Goal: Task Accomplishment & Management: Complete application form

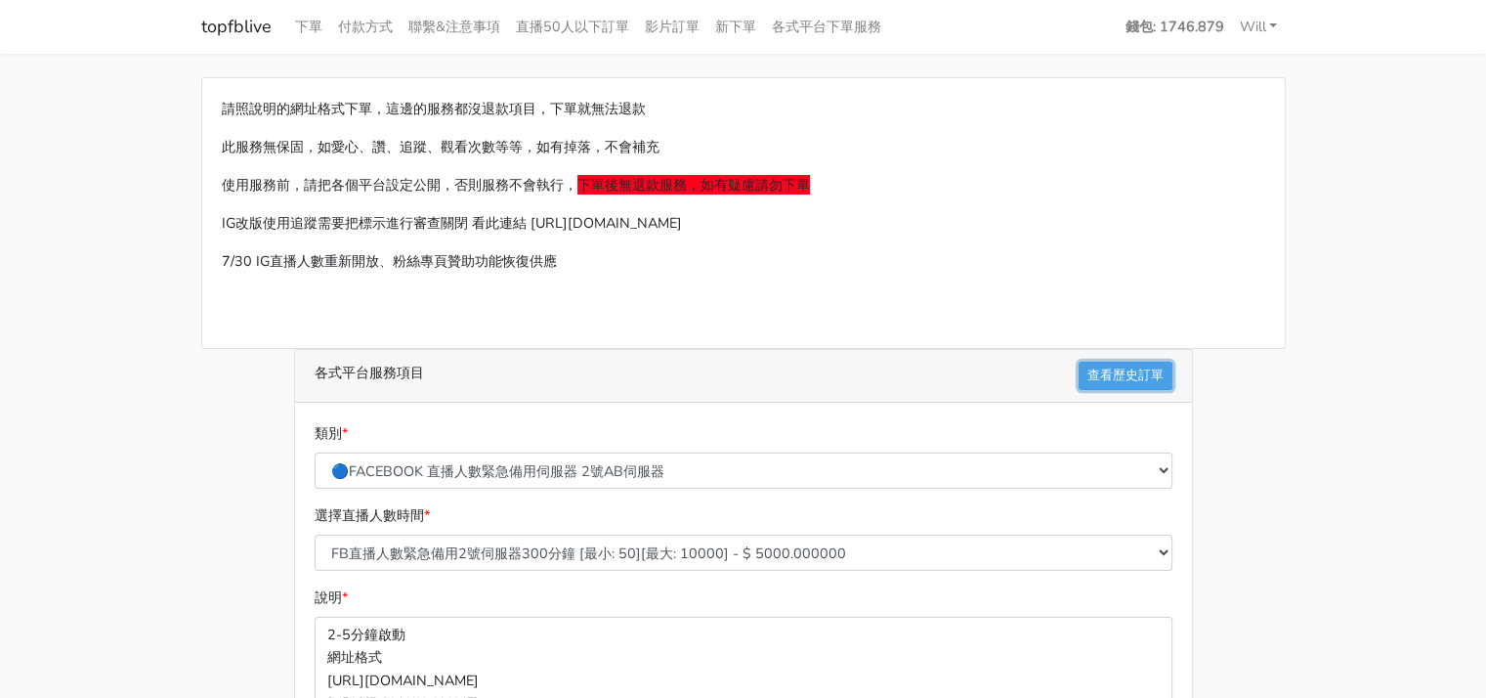
drag, startPoint x: 1125, startPoint y: 365, endPoint x: 1151, endPoint y: 413, distance: 54.2
click at [1125, 365] on link "查看歷史訂單" at bounding box center [1126, 375] width 94 height 28
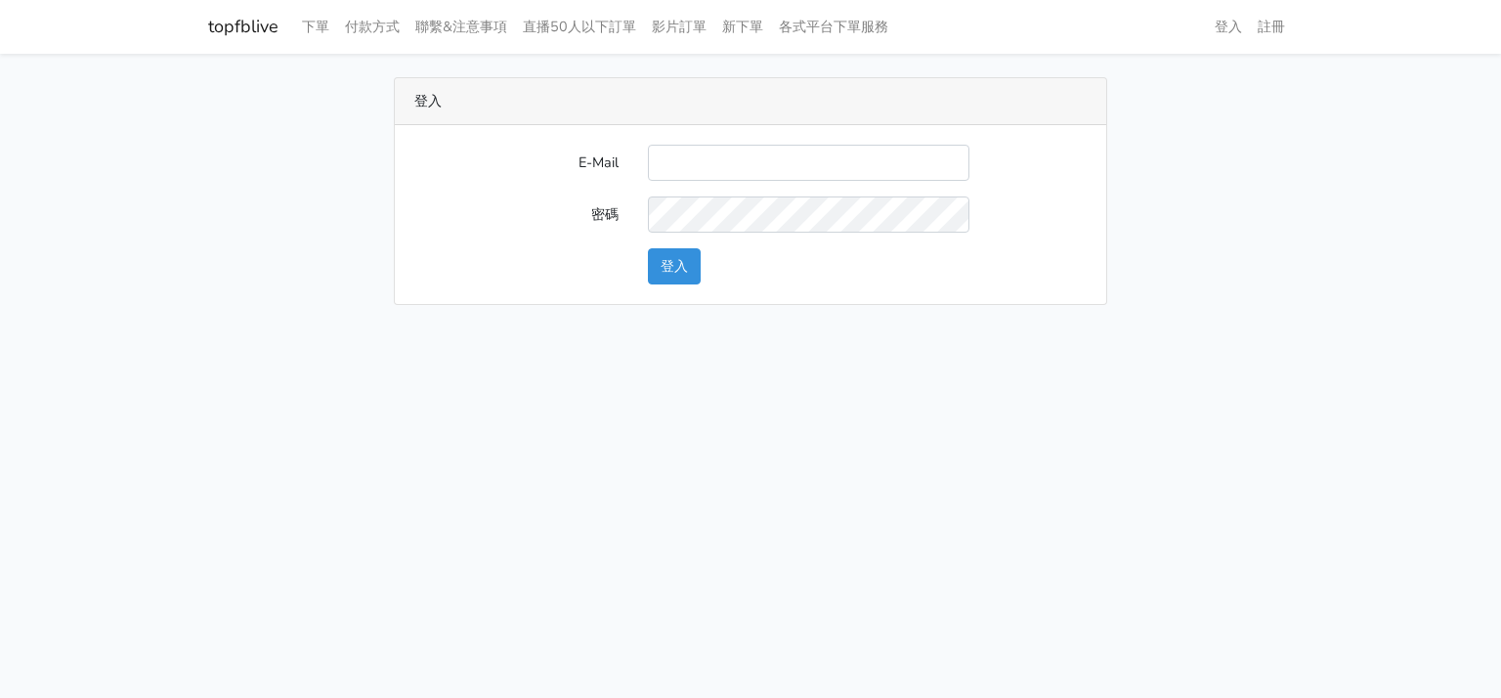
click at [713, 328] on html "topfblive 下單 付款方式 聯繫&注意事項 直播50人以下訂單 影片訂單 新下單 各式平台下單服務 登入 註冊" at bounding box center [750, 164] width 1501 height 328
click at [885, 146] on input "E-Mail" at bounding box center [808, 163] width 321 height 36
drag, startPoint x: 761, startPoint y: 176, endPoint x: 774, endPoint y: 159, distance: 20.9
click at [761, 175] on input "E-Mail" at bounding box center [808, 163] width 321 height 36
type input "w"
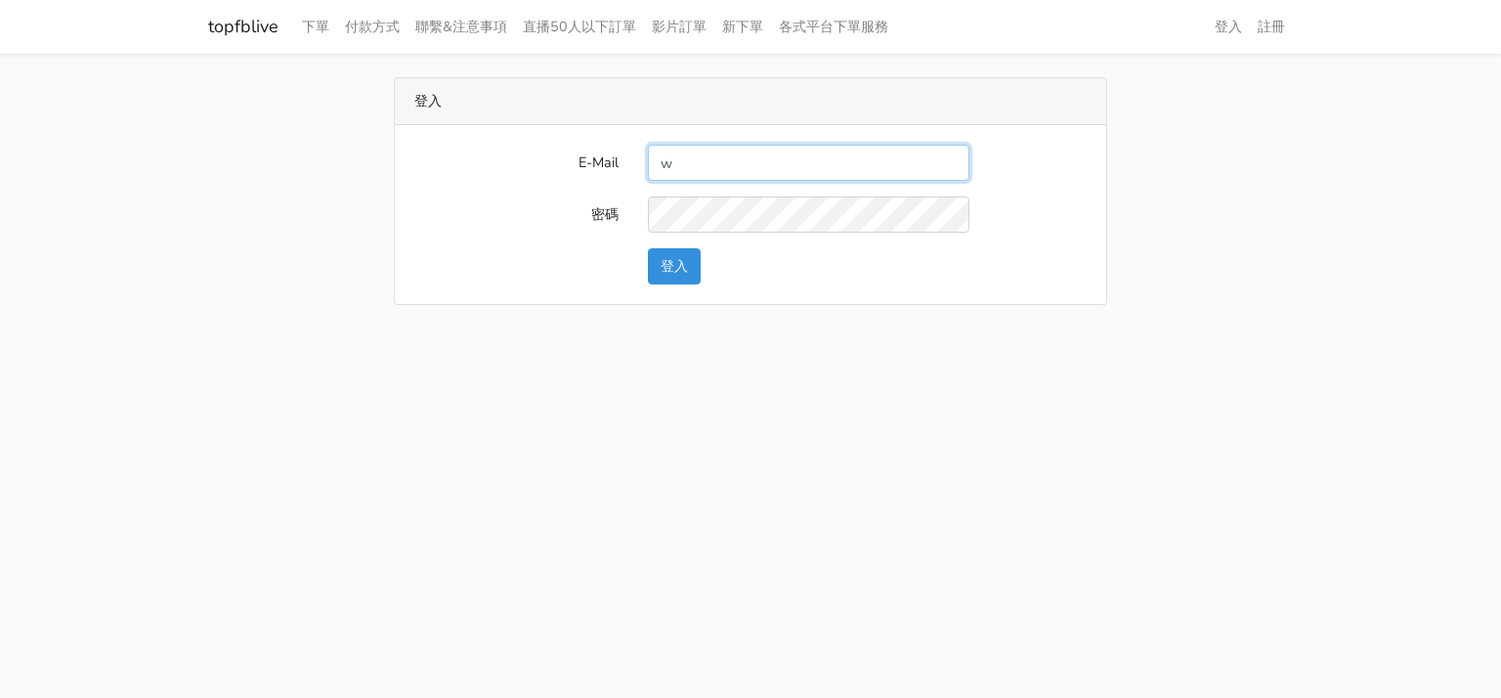
type input "[EMAIL_ADDRESS][DOMAIN_NAME]"
